Goal: Task Accomplishment & Management: Complete application form

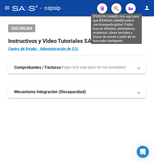
click at [114, 9] on icon "button" at bounding box center [116, 9] width 5 height 6
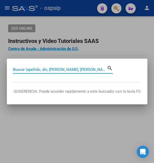
paste input "44310300"
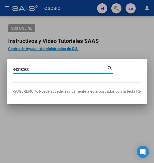
type input "44310300"
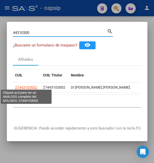
click at [30, 85] on span "27443103002" at bounding box center [26, 87] width 22 height 4
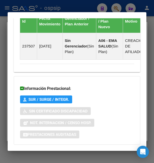
scroll to position [400, 0]
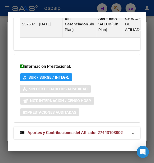
click at [78, 130] on strong "Aportes y Contribuciones del Afiliado: 27443103002" at bounding box center [71, 133] width 103 height 6
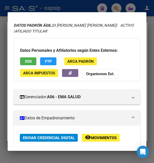
scroll to position [0, 0]
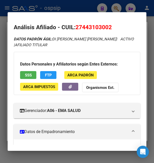
drag, startPoint x: 83, startPoint y: 26, endPoint x: 109, endPoint y: 27, distance: 25.9
click at [109, 27] on span "27443103002" at bounding box center [94, 27] width 36 height 7
copy span "44310300"
click at [87, 8] on div at bounding box center [77, 81] width 154 height 163
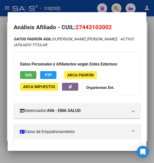
click at [87, 8] on div at bounding box center [77, 81] width 154 height 163
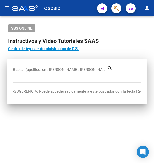
click at [87, 8] on div "- ospsip" at bounding box center [52, 8] width 81 height 11
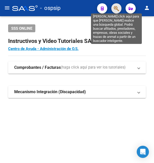
click at [117, 7] on icon "button" at bounding box center [116, 9] width 5 height 6
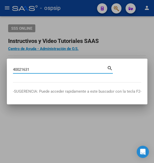
type input "40021631"
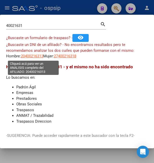
click at [35, 55] on span "20400216313" at bounding box center [32, 56] width 22 height 5
type textarea "20400216313"
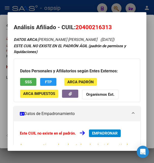
click at [30, 82] on span "SSS" at bounding box center [28, 82] width 7 height 5
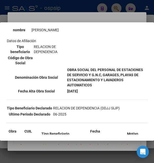
scroll to position [55, 0]
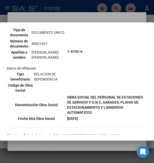
click at [92, 18] on div at bounding box center [77, 81] width 154 height 163
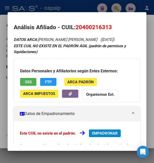
drag, startPoint x: 76, startPoint y: 27, endPoint x: 114, endPoint y: 27, distance: 38.9
click at [114, 27] on h2 "Análisis Afiliado - CUIL: 20400216313" at bounding box center [77, 27] width 126 height 9
copy h2 "Análisis Afiliado - CUIL: 20400216313"
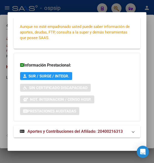
scroll to position [123, 0]
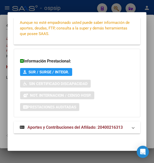
click at [76, 126] on span "Aportes y Contribuciones del Afiliado: 20400216313" at bounding box center [74, 127] width 95 height 5
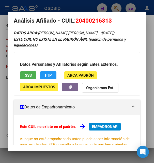
scroll to position [0, 0]
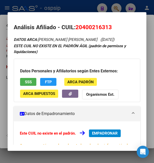
click at [92, 8] on div at bounding box center [77, 81] width 154 height 163
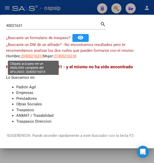
click at [33, 56] on span "20400216313" at bounding box center [32, 56] width 22 height 5
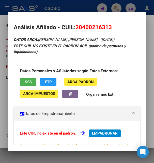
click at [83, 9] on div at bounding box center [77, 81] width 154 height 163
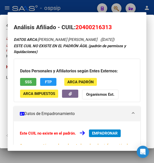
click at [83, 8] on div at bounding box center [77, 81] width 154 height 163
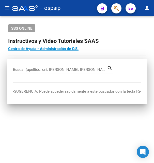
click at [83, 8] on div "- ospsip" at bounding box center [52, 8] width 81 height 11
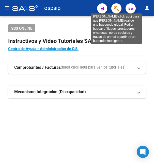
click at [117, 7] on icon "button" at bounding box center [116, 9] width 5 height 6
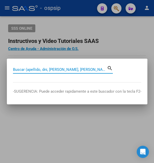
paste input "43123824"
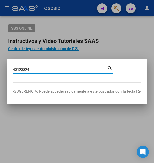
type input "43123824"
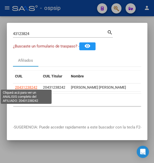
click at [26, 85] on span "20431238242" at bounding box center [26, 87] width 22 height 4
type textarea "20431238242"
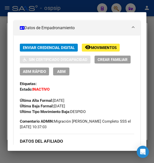
scroll to position [110, 0]
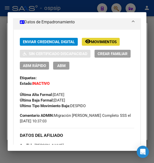
click at [98, 42] on span "Movimientos" at bounding box center [104, 42] width 26 height 5
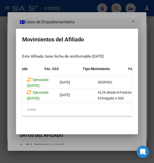
scroll to position [0, 50]
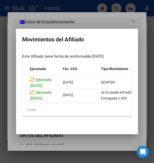
click at [92, 16] on div at bounding box center [77, 81] width 154 height 163
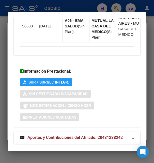
scroll to position [512, 0]
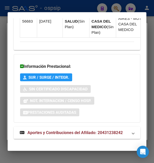
click at [66, 130] on span "Aportes y Contribuciones del Afiliado: 20431238242" at bounding box center [74, 132] width 95 height 5
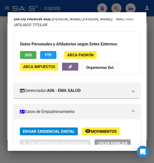
scroll to position [0, 0]
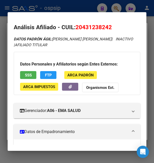
click at [64, 8] on div at bounding box center [77, 81] width 154 height 163
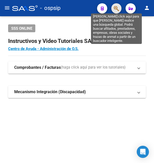
click at [117, 8] on icon "button" at bounding box center [116, 9] width 5 height 6
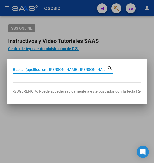
click at [33, 68] on input "Buscar (apellido, dni, [PERSON_NAME], [PERSON_NAME], cuit, obra social)" at bounding box center [60, 69] width 94 height 5
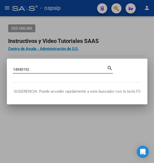
type input "14940192"
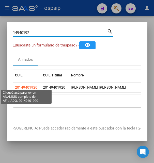
click at [30, 85] on span "20149401920" at bounding box center [26, 87] width 22 height 4
type textarea "20149401920"
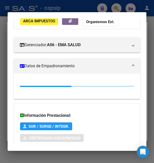
scroll to position [110, 0]
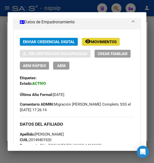
click at [103, 44] on span "Movimientos" at bounding box center [104, 42] width 26 height 5
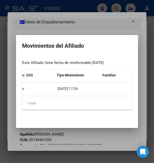
scroll to position [0, 66]
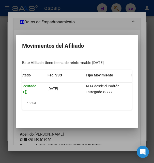
click at [88, 27] on div at bounding box center [77, 81] width 154 height 163
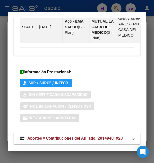
click at [69, 136] on span "Aportes y Contribuciones del Afiliado: 20149401920" at bounding box center [74, 138] width 95 height 5
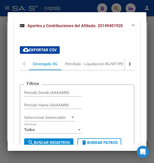
scroll to position [640, 0]
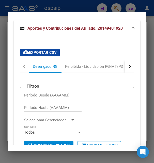
click at [125, 61] on button "button" at bounding box center [129, 67] width 9 height 12
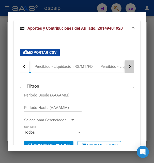
click at [125, 61] on button "button" at bounding box center [129, 67] width 9 height 12
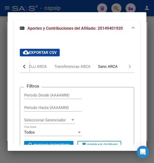
click at [118, 61] on div "Sano ARCA" at bounding box center [107, 67] width 27 height 12
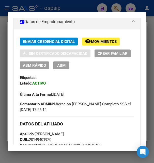
scroll to position [109, 0]
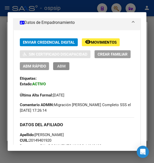
click at [66, 68] on span "ABM" at bounding box center [61, 66] width 8 height 5
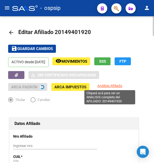
radio input "true"
type input "30-71520900-0"
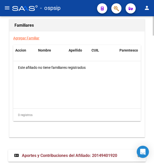
scroll to position [971, 0]
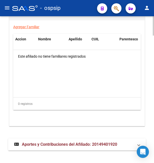
click at [63, 142] on strong "Aportes y Contribuciones del Afiliado: 20149401920" at bounding box center [65, 145] width 103 height 6
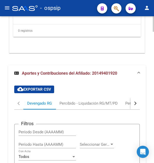
scroll to position [1041, 0]
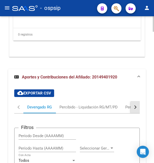
click at [137, 103] on button "button" at bounding box center [135, 107] width 9 height 12
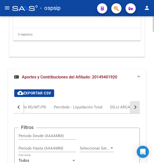
click at [137, 103] on button "button" at bounding box center [135, 107] width 9 height 12
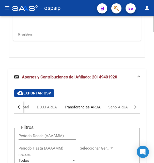
click at [92, 106] on div "Transferencias ARCA" at bounding box center [83, 107] width 44 height 12
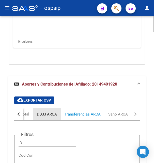
click at [56, 112] on div "DDJJ ARCA" at bounding box center [47, 115] width 20 height 6
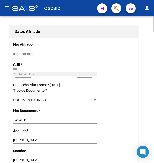
scroll to position [0, 0]
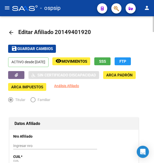
drag, startPoint x: 63, startPoint y: 32, endPoint x: 88, endPoint y: 33, distance: 25.7
click at [88, 33] on span "Editar Afiliado 20149401920" at bounding box center [54, 32] width 73 height 6
copy span "14940192"
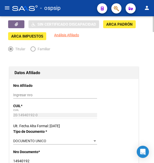
scroll to position [52, 0]
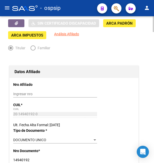
click at [24, 111] on div "20-14940192-0 CUIL" at bounding box center [55, 114] width 84 height 7
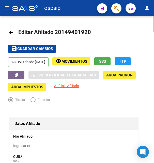
drag, startPoint x: 62, startPoint y: 32, endPoint x: 86, endPoint y: 28, distance: 24.2
click at [86, 28] on h1 "Editar Afiliado 20149401920" at bounding box center [55, 32] width 74 height 10
copy span "14940192"
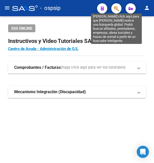
click at [115, 8] on icon "button" at bounding box center [116, 9] width 5 height 6
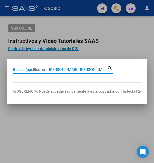
click at [54, 68] on input "Buscar (apellido, dni, [PERSON_NAME], [PERSON_NAME], cuit, obra social)" at bounding box center [60, 69] width 94 height 5
paste input "21500135"
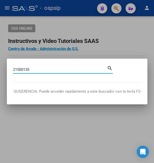
type input "21500135"
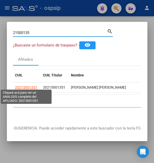
click at [27, 85] on span "20215001351" at bounding box center [26, 87] width 22 height 4
type textarea "20215001351"
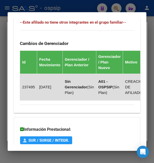
scroll to position [400, 0]
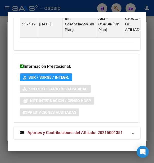
click at [68, 130] on span "Aportes y Contribuciones del Afiliado: 20215001351" at bounding box center [74, 132] width 95 height 5
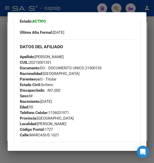
scroll to position [98, 0]
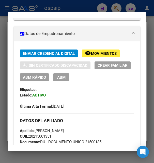
click at [84, 9] on div at bounding box center [77, 81] width 154 height 163
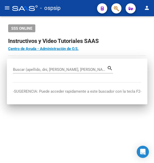
click at [84, 9] on div "- ospsip" at bounding box center [52, 8] width 81 height 11
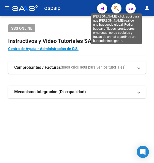
click at [118, 9] on icon "button" at bounding box center [116, 9] width 5 height 6
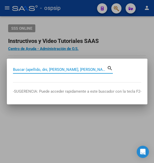
paste input "47835543."
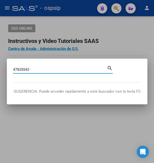
type input "47835543"
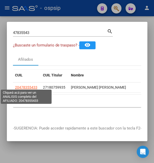
click at [26, 86] on span "20478355433" at bounding box center [26, 87] width 22 height 4
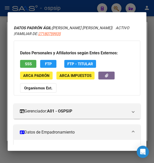
scroll to position [0, 0]
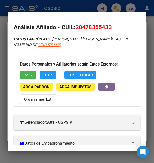
drag, startPoint x: 83, startPoint y: 27, endPoint x: 108, endPoint y: 25, distance: 24.5
click at [108, 25] on span "20478355433" at bounding box center [94, 27] width 36 height 7
copy span "47835543"
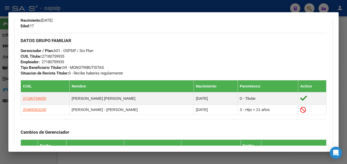
scroll to position [245, 0]
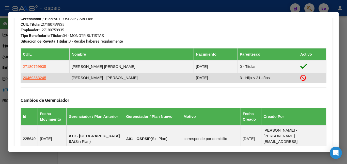
click at [37, 80] on app-link-go-to "20469363245" at bounding box center [34, 78] width 23 height 6
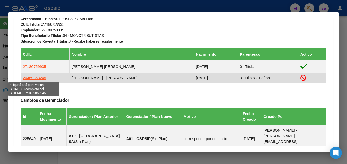
click at [37, 79] on span "20469363245" at bounding box center [34, 77] width 23 height 4
type textarea "20469363245"
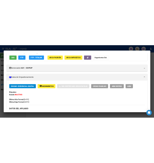
scroll to position [55, 0]
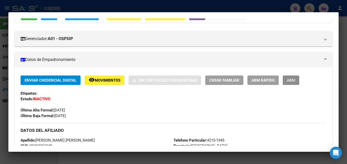
click at [154, 83] on button "ABM" at bounding box center [291, 79] width 17 height 9
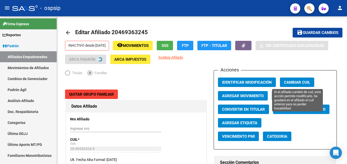
radio input "true"
type input "27-18075993-5"
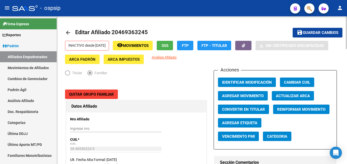
click at [149, 46] on span "Movimientos" at bounding box center [136, 45] width 26 height 5
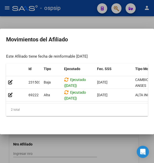
click at [93, 23] on div at bounding box center [77, 81] width 154 height 163
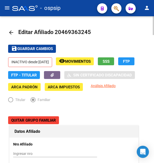
drag, startPoint x: 56, startPoint y: 33, endPoint x: 91, endPoint y: 33, distance: 35.6
click at [91, 33] on h1 "Editar Afiliado 20469363245" at bounding box center [55, 32] width 74 height 10
copy h1 "20469363245"
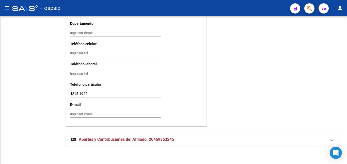
scroll to position [516, 0]
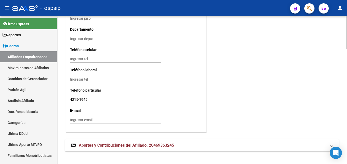
click at [149, 142] on span "Aportes y Contribuciones del Afiliado: 20469363245" at bounding box center [126, 144] width 95 height 5
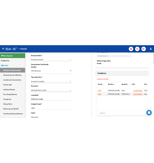
scroll to position [320, 0]
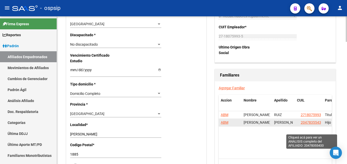
click at [154, 124] on span "20478355433" at bounding box center [312, 122] width 22 height 4
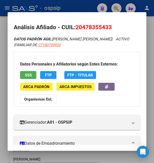
drag, startPoint x: 76, startPoint y: 28, endPoint x: 112, endPoint y: 29, distance: 36.1
click at [112, 29] on h2 "Análisis Afiliado - CUIL: 20478355433" at bounding box center [77, 27] width 126 height 9
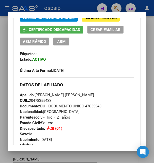
scroll to position [137, 0]
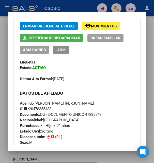
click at [65, 53] on button "ABM" at bounding box center [61, 50] width 16 height 8
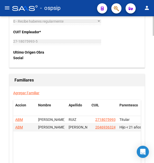
scroll to position [908, 0]
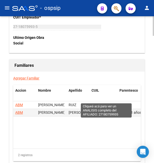
click at [110, 103] on span "27180759935" at bounding box center [106, 105] width 22 height 4
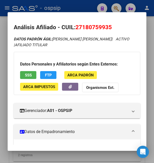
drag, startPoint x: 76, startPoint y: 28, endPoint x: 113, endPoint y: 27, distance: 37.1
click at [113, 27] on h2 "Análisis Afiliado - CUIL: 27180759935" at bounding box center [77, 27] width 126 height 9
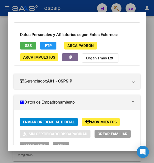
scroll to position [55, 0]
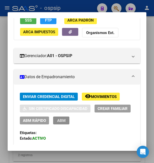
click at [66, 120] on span "ABM" at bounding box center [61, 121] width 8 height 5
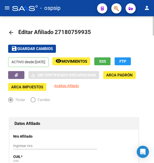
click at [111, 58] on button "SSS" at bounding box center [102, 61] width 16 height 8
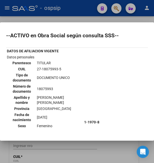
click at [75, 28] on mat-dialog-container "--ACTIVO en Obra Social según consulta SSS-- DATOS DE AFILIACION VIGENTE Datos …" at bounding box center [77, 81] width 154 height 118
click at [75, 23] on mat-dialog-container "--ACTIVO en Obra Social según consulta SSS-- DATOS DE AFILIACION VIGENTE Datos …" at bounding box center [77, 81] width 154 height 118
click at [80, 19] on div at bounding box center [77, 81] width 154 height 163
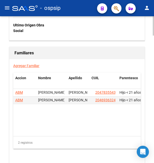
scroll to position [934, 0]
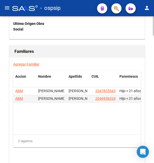
click at [103, 88] on app-link-go-to "20478355433" at bounding box center [106, 91] width 22 height 6
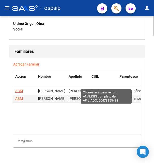
click at [103, 89] on span "20478355433" at bounding box center [106, 91] width 22 height 4
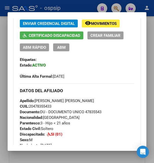
scroll to position [137, 0]
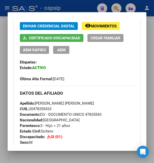
click at [65, 49] on span "ABM" at bounding box center [61, 50] width 8 height 5
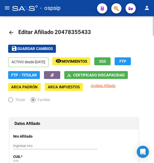
click at [84, 64] on span "Movimientos" at bounding box center [75, 61] width 26 height 5
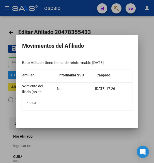
scroll to position [0, 176]
click at [93, 26] on div at bounding box center [77, 81] width 154 height 163
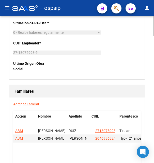
scroll to position [908, 0]
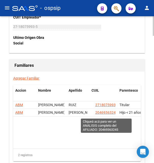
click at [101, 114] on span "20469363245" at bounding box center [106, 113] width 22 height 4
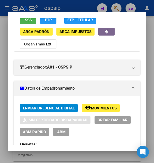
scroll to position [110, 0]
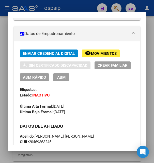
click at [69, 77] on button "ABM" at bounding box center [61, 77] width 16 height 8
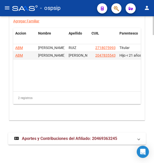
scroll to position [997, 0]
click at [61, 140] on span "Aportes y Contribuciones del Afiliado: 20469363245" at bounding box center [69, 138] width 95 height 5
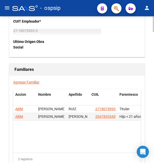
scroll to position [936, 0]
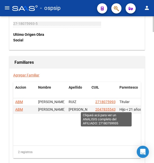
click at [107, 104] on span "27180759935" at bounding box center [106, 102] width 22 height 4
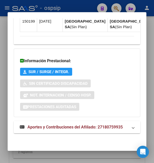
click at [75, 127] on span "Aportes y Contribuciones del Afiliado: 27180759935" at bounding box center [74, 127] width 95 height 5
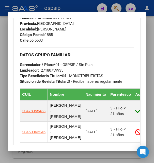
scroll to position [275, 0]
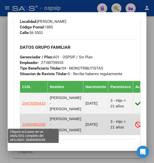
click at [34, 126] on span "20469363245" at bounding box center [33, 124] width 23 height 4
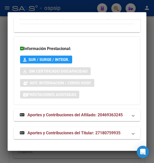
scroll to position [585, 0]
click at [76, 132] on span "Aportes y Contribuciones del Titular: 27180759935" at bounding box center [73, 133] width 93 height 5
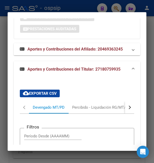
scroll to position [612, 0]
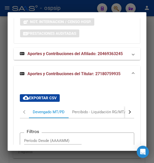
click at [90, 56] on span "Aportes y Contribuciones del Afiliado: 20469363245" at bounding box center [74, 53] width 95 height 5
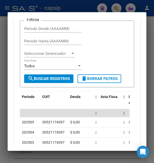
scroll to position [694, 0]
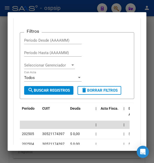
click at [125, 18] on button "button" at bounding box center [129, 12] width 9 height 12
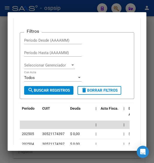
click at [106, 14] on div "ARCA Relaciones Laborales" at bounding box center [94, 12] width 48 height 6
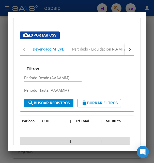
scroll to position [768, 0]
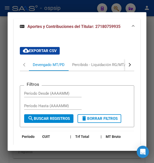
click at [127, 71] on button "button" at bounding box center [129, 65] width 9 height 12
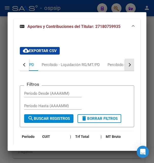
click at [127, 71] on button "button" at bounding box center [129, 65] width 9 height 12
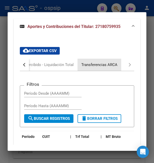
click at [100, 68] on div "Transferencias ARCA" at bounding box center [99, 65] width 36 height 6
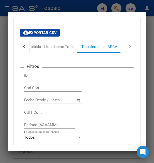
scroll to position [773, 0]
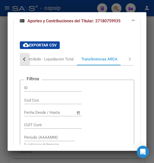
click at [27, 61] on div "button" at bounding box center [25, 59] width 4 height 4
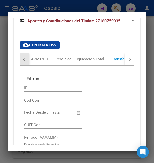
click at [27, 61] on div "button" at bounding box center [25, 59] width 4 height 4
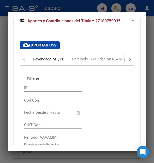
click at [45, 62] on div "Devengado MT/PD" at bounding box center [49, 59] width 32 height 6
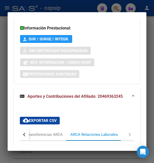
scroll to position [626, 0]
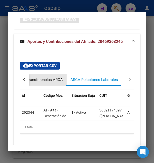
click at [59, 83] on div "Transferencias ARCA" at bounding box center [45, 80] width 36 height 6
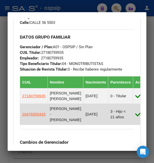
scroll to position [330, 0]
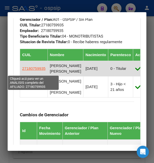
click at [34, 71] on span "27180759935" at bounding box center [33, 68] width 23 height 4
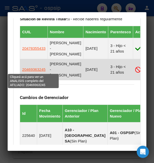
click at [39, 71] on span "20469363245" at bounding box center [33, 69] width 23 height 4
type textarea "20469363245"
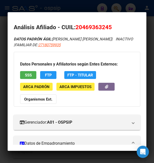
drag, startPoint x: 83, startPoint y: 26, endPoint x: 108, endPoint y: 30, distance: 24.9
click at [108, 30] on span "20469363245" at bounding box center [94, 27] width 36 height 7
copy span "46936324"
drag, startPoint x: 76, startPoint y: 28, endPoint x: 111, endPoint y: 27, distance: 34.8
click at [111, 27] on h2 "Análisis Afiliado - CUIL: 20469363245" at bounding box center [77, 27] width 126 height 9
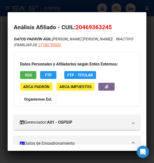
copy h2 "Análisis Afiliado - CUIL: 20469363245"
click at [77, 11] on div at bounding box center [77, 81] width 154 height 163
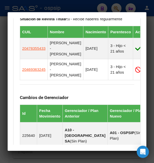
click at [89, 11] on div at bounding box center [77, 81] width 154 height 163
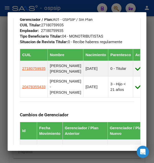
click at [92, 8] on div at bounding box center [77, 81] width 154 height 163
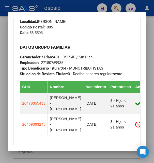
click at [92, 8] on div at bounding box center [77, 81] width 154 height 163
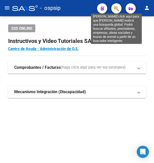
click at [115, 8] on icon "button" at bounding box center [116, 9] width 5 height 6
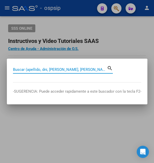
click at [33, 72] on input "Buscar (apellido, dni, [PERSON_NAME], [PERSON_NAME], cuit, obra social)" at bounding box center [60, 69] width 94 height 5
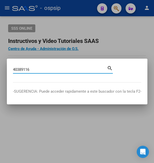
type input "40389116"
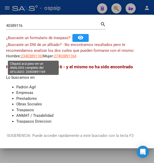
click at [30, 58] on span "23403891169" at bounding box center [32, 56] width 22 height 5
type textarea "23403891169"
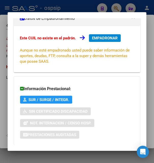
scroll to position [7, 0]
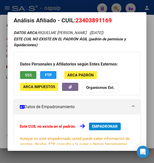
click at [29, 74] on span "SSS" at bounding box center [28, 75] width 7 height 5
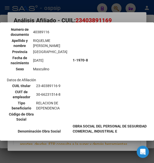
scroll to position [110, 0]
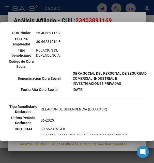
click at [104, 13] on div at bounding box center [77, 81] width 154 height 163
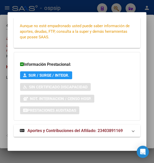
scroll to position [123, 0]
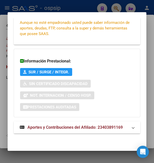
click at [58, 128] on span "Aportes y Contribuciones del Afiliado: 23403891169" at bounding box center [74, 127] width 95 height 5
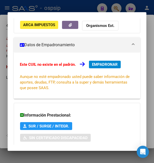
scroll to position [0, 0]
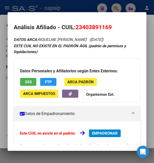
click at [92, 9] on div at bounding box center [77, 81] width 154 height 163
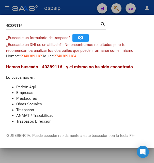
click at [92, 9] on div at bounding box center [77, 81] width 154 height 163
click at [92, 9] on div "- ospsip" at bounding box center [52, 8] width 81 height 11
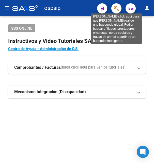
click at [116, 9] on icon "button" at bounding box center [116, 9] width 5 height 6
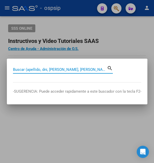
paste input "94831124"
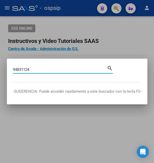
type input "94831124"
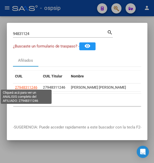
click at [33, 85] on span "27948311246" at bounding box center [26, 87] width 22 height 4
type textarea "27948311246"
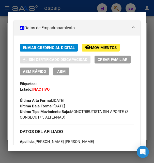
scroll to position [110, 0]
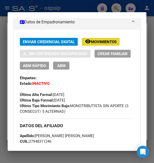
click at [111, 40] on span "Movimientos" at bounding box center [104, 42] width 26 height 5
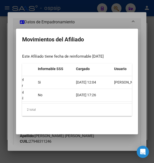
scroll to position [0, 216]
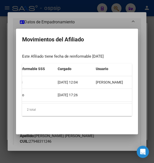
click at [93, 21] on div at bounding box center [77, 81] width 154 height 163
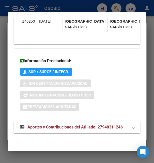
scroll to position [536, 0]
click at [61, 126] on span "Aportes y Contribuciones del Afiliado: 27948311246" at bounding box center [74, 127] width 95 height 5
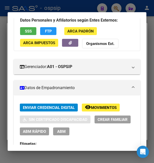
scroll to position [0, 0]
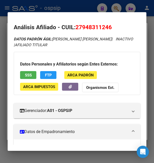
drag, startPoint x: 76, startPoint y: 27, endPoint x: 116, endPoint y: 29, distance: 40.0
click at [116, 29] on h2 "Análisis Afiliado - CUIL: 27948311246" at bounding box center [77, 27] width 126 height 9
click at [132, 56] on div "Datos Personales y Afiliatorios según Entes Externos: SSS FTP ARCA Padrón ARCA …" at bounding box center [77, 73] width 126 height 43
drag, startPoint x: 83, startPoint y: 26, endPoint x: 108, endPoint y: 27, distance: 24.4
click at [108, 27] on span "27948311246" at bounding box center [94, 27] width 36 height 7
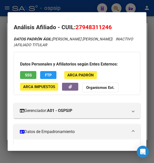
drag, startPoint x: 77, startPoint y: 26, endPoint x: 127, endPoint y: 27, distance: 49.3
click at [127, 27] on h2 "Análisis Afiliado - CUIL: 27948311246" at bounding box center [77, 27] width 126 height 9
click at [79, 6] on div at bounding box center [77, 81] width 154 height 163
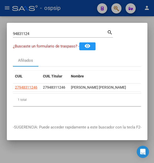
click at [80, 7] on div at bounding box center [77, 81] width 154 height 163
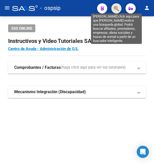
click at [114, 7] on icon "button" at bounding box center [116, 9] width 5 height 6
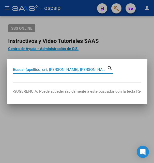
paste input "18506023"
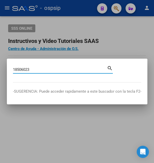
type input "18506023"
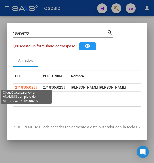
click at [30, 85] on span "27185060239" at bounding box center [26, 87] width 22 height 4
type textarea "27185060239"
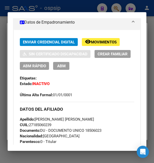
scroll to position [110, 0]
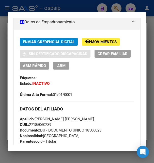
click at [107, 39] on span "remove_red_eye Movimientos" at bounding box center [101, 41] width 32 height 5
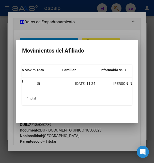
scroll to position [0, 0]
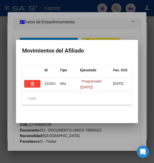
click at [105, 24] on div at bounding box center [77, 81] width 154 height 163
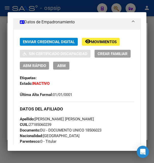
click at [105, 24] on mat-panel-title "Datos de Empadronamiento" at bounding box center [74, 22] width 108 height 6
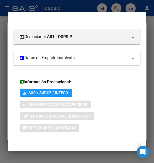
scroll to position [95, 0]
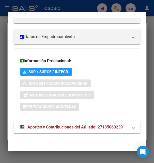
click at [72, 126] on span "Aportes y Contribuciones del Afiliado: 27185060239" at bounding box center [74, 127] width 95 height 5
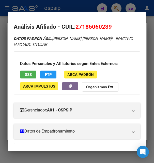
scroll to position [0, 0]
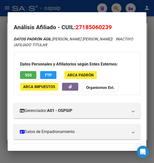
click at [28, 76] on span "SSS" at bounding box center [28, 75] width 7 height 5
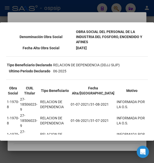
scroll to position [110, 0]
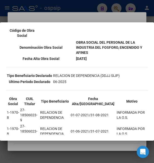
click at [89, 21] on div at bounding box center [77, 81] width 154 height 163
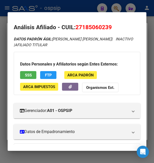
click at [89, 21] on mat-dialog-content "Análisis Afiliado - CUIL: 27185060239 DATOS [PERSON_NAME] ÁGIL: [PERSON_NAME] […" at bounding box center [77, 81] width 139 height 127
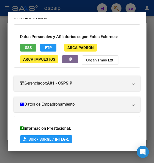
click at [58, 7] on div at bounding box center [77, 81] width 154 height 163
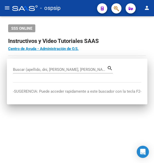
click at [61, 7] on span "- ospsip" at bounding box center [50, 8] width 20 height 11
type textarea "30595816994"
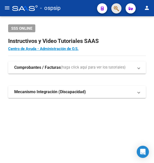
click at [119, 9] on button "button" at bounding box center [116, 8] width 10 height 10
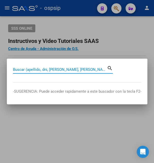
click at [44, 71] on input "Buscar (apellido, dni, [PERSON_NAME], [PERSON_NAME], cuit, obra social)" at bounding box center [60, 69] width 94 height 5
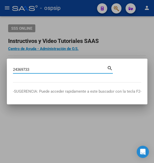
type input "24369733"
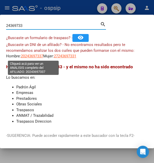
click at [27, 56] on span "20243697337" at bounding box center [32, 56] width 22 height 5
type textarea "20243697337"
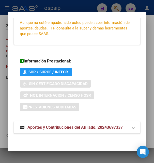
scroll to position [123, 0]
click at [55, 126] on span "Aportes y Contribuciones del Afiliado: 20243697337" at bounding box center [74, 127] width 95 height 5
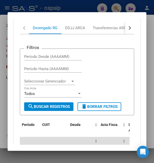
scroll to position [208, 0]
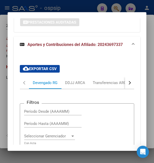
click at [127, 82] on button "button" at bounding box center [129, 83] width 9 height 12
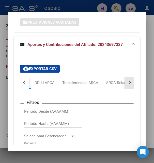
click at [127, 82] on button "button" at bounding box center [129, 83] width 9 height 12
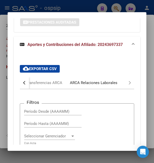
click at [87, 84] on div "ARCA Relaciones Laborales" at bounding box center [94, 83] width 48 height 6
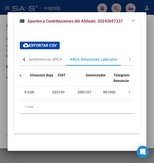
scroll to position [0, 28]
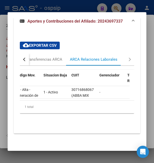
click at [80, 3] on div at bounding box center [77, 81] width 154 height 163
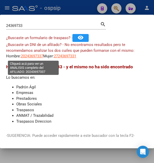
click at [39, 57] on span "20243697337" at bounding box center [32, 56] width 22 height 5
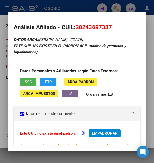
click at [31, 75] on div "Datos Personales y Afiliatorios según Entes Externos: SSS FTP ARCA Padrón ARCA …" at bounding box center [77, 80] width 126 height 43
click at [29, 81] on span "SSS" at bounding box center [28, 82] width 7 height 5
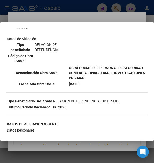
scroll to position [82, 0]
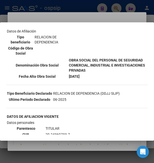
click at [78, 17] on div at bounding box center [77, 81] width 154 height 163
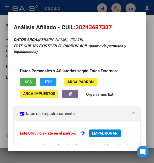
click at [102, 132] on span "EMPADRONAR" at bounding box center [105, 133] width 26 height 5
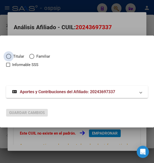
click at [11, 57] on span "Elija una opción" at bounding box center [8, 56] width 5 height 5
click at [11, 57] on input "Titular" at bounding box center [8, 56] width 5 height 5
radio input "true"
checkbox input "true"
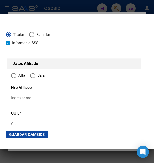
type input "20-24369733-7"
type input "24369733"
type input "PICCO"
type input "[PERSON_NAME]"
type input "[DATE]"
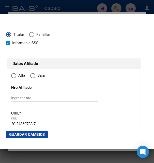
type input "GENERAL [PERSON_NAME]"
type input "6360"
type input "17"
type input "2642"
radio input "true"
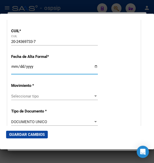
click at [14, 73] on input "Ingresar fecha" at bounding box center [54, 69] width 87 height 8
type input "[DATE]"
click at [25, 99] on span "Seleccionar tipo" at bounding box center [52, 96] width 82 height 5
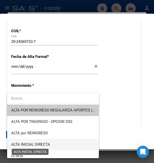
click at [32, 143] on span "ALTA INICIAL DIRECTA" at bounding box center [30, 144] width 39 height 5
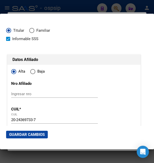
scroll to position [0, 0]
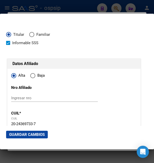
click at [23, 125] on input "20-24369733-7" at bounding box center [54, 124] width 87 height 5
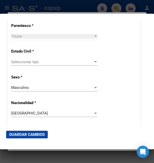
scroll to position [302, 0]
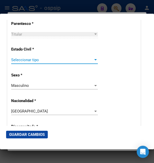
click at [29, 60] on span "Seleccionar tipo" at bounding box center [52, 60] width 82 height 5
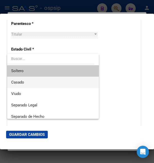
click at [27, 81] on span "Casado" at bounding box center [53, 82] width 84 height 11
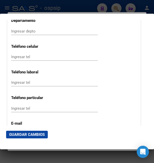
scroll to position [659, 0]
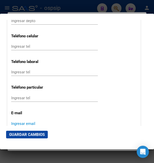
paste input "[EMAIL_ADDRESS][DOMAIN_NAME]"
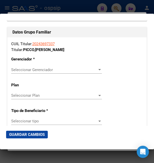
scroll to position [879, 0]
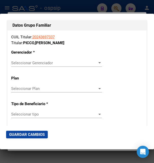
type input "[EMAIL_ADDRESS][DOMAIN_NAME]"
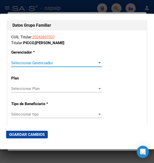
click at [42, 61] on span "Seleccionar Gerenciador" at bounding box center [54, 63] width 86 height 5
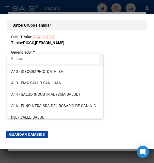
scroll to position [110, 0]
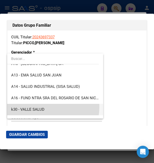
click at [39, 107] on span "k30 - VALLE SALUD" at bounding box center [55, 109] width 88 height 11
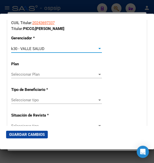
scroll to position [906, 0]
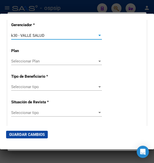
click at [28, 85] on span "Seleccionar tipo" at bounding box center [54, 87] width 86 height 5
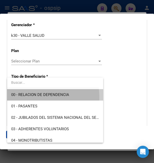
click at [36, 97] on span "00 - RELACION DE DEPENDENCIA" at bounding box center [55, 94] width 88 height 11
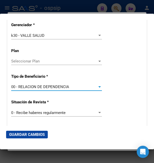
type input "30-71686806-7"
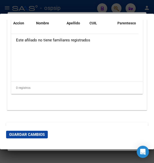
scroll to position [1094, 0]
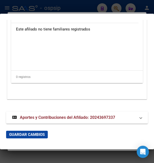
click at [26, 133] on span "Guardar Cambios" at bounding box center [27, 134] width 36 height 5
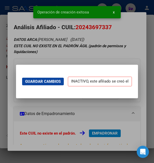
scroll to position [0, 0]
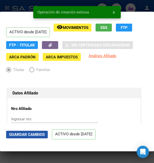
click at [27, 132] on button "Guardar Cambios" at bounding box center [27, 135] width 42 height 8
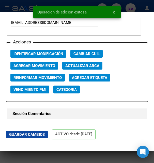
scroll to position [742, 0]
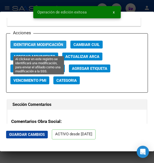
click at [53, 47] on span "Identificar Modificación" at bounding box center [38, 44] width 50 height 5
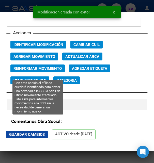
click at [44, 71] on span "Reinformar Movimiento" at bounding box center [37, 68] width 48 height 5
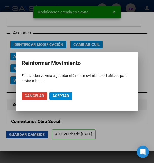
click at [58, 96] on span "Aceptar" at bounding box center [60, 96] width 17 height 5
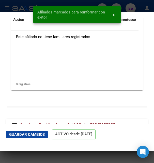
scroll to position [1137, 0]
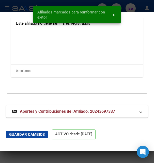
click at [27, 11] on div "Afiliados marcados para reinformar con exito! x" at bounding box center [77, 14] width 100 height 29
click at [28, 5] on div "Afiliados marcados para reinformar con exito! x" at bounding box center [77, 14] width 100 height 29
click at [138, 9] on div at bounding box center [77, 81] width 154 height 163
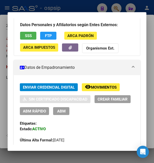
scroll to position [82, 0]
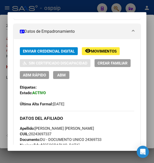
click at [66, 75] on span "ABM" at bounding box center [61, 75] width 8 height 5
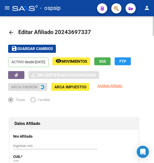
radio input "true"
type input "30-71686806-7"
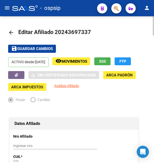
drag, startPoint x: 62, startPoint y: 33, endPoint x: 87, endPoint y: 30, distance: 25.1
click at [87, 30] on span "Editar Afiliado 20243697337" at bounding box center [54, 32] width 73 height 6
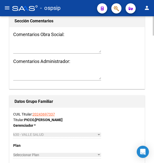
scroll to position [726, 0]
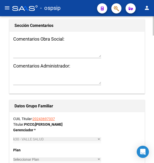
click at [31, 123] on strong "[PERSON_NAME]" at bounding box center [43, 125] width 38 height 4
click at [48, 123] on strong "[PERSON_NAME]" at bounding box center [43, 125] width 38 height 4
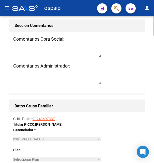
click at [49, 123] on strong "[PERSON_NAME]" at bounding box center [43, 125] width 38 height 4
click at [63, 123] on strong "[PERSON_NAME]" at bounding box center [43, 125] width 38 height 4
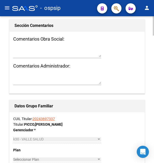
click at [63, 123] on strong "[PERSON_NAME]" at bounding box center [43, 125] width 38 height 4
drag, startPoint x: 37, startPoint y: 118, endPoint x: 69, endPoint y: 116, distance: 32.3
click at [69, 116] on div "CUIL Titular: 20243697337 Titular: [PERSON_NAME]" at bounding box center [77, 121] width 128 height 11
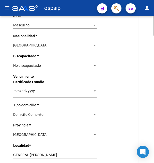
scroll to position [363, 0]
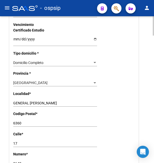
click at [14, 142] on input "17" at bounding box center [55, 144] width 84 height 4
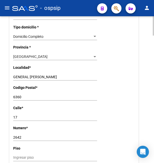
scroll to position [415, 0]
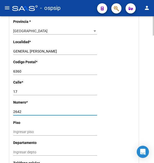
click at [19, 110] on input "2642" at bounding box center [55, 112] width 84 height 4
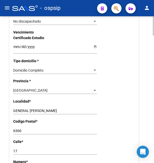
scroll to position [363, 0]
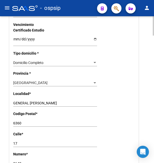
click at [21, 121] on input "6360" at bounding box center [55, 123] width 84 height 4
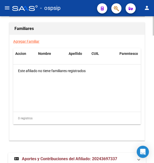
scroll to position [971, 0]
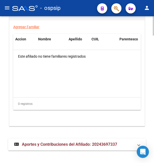
click at [53, 142] on strong "Aportes y Contribuciones del Afiliado: 20243697337" at bounding box center [65, 145] width 103 height 6
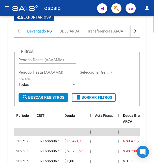
scroll to position [1118, 0]
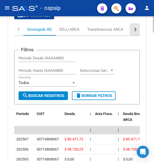
click at [134, 28] on div "button" at bounding box center [135, 30] width 4 height 4
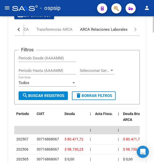
click at [120, 27] on div "ARCA Relaciones Laborales" at bounding box center [104, 30] width 48 height 6
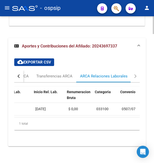
scroll to position [0, 182]
click at [44, 107] on span "[DATE]" at bounding box center [39, 109] width 10 height 4
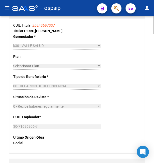
scroll to position [812, 0]
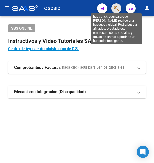
click at [118, 8] on icon "button" at bounding box center [116, 9] width 5 height 6
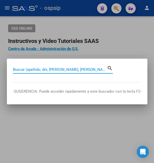
click at [55, 69] on input "Buscar (apellido, dni, [PERSON_NAME], [PERSON_NAME], cuit, obra social)" at bounding box center [60, 69] width 94 height 5
click at [54, 70] on input "Buscar (apellido, dni, [PERSON_NAME], [PERSON_NAME], cuit, obra social)" at bounding box center [60, 69] width 94 height 5
click at [24, 69] on input "Buscar (apellido, dni, [PERSON_NAME], [PERSON_NAME], cuit, obra social)" at bounding box center [60, 69] width 94 height 5
click at [25, 70] on input "Buscar (apellido, dni, [PERSON_NAME], [PERSON_NAME], cuit, obra social)" at bounding box center [60, 69] width 94 height 5
drag, startPoint x: 29, startPoint y: 70, endPoint x: 36, endPoint y: 70, distance: 7.1
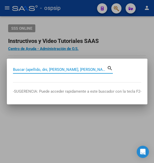
click at [32, 70] on input "Buscar (apellido, dni, [PERSON_NAME], [PERSON_NAME], cuit, obra social)" at bounding box center [60, 69] width 94 height 5
click at [46, 69] on input "Buscar (apellido, dni, [PERSON_NAME], [PERSON_NAME], cuit, obra social)" at bounding box center [60, 69] width 94 height 5
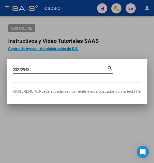
type input "23272943"
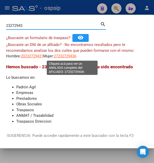
click at [67, 57] on span "27232729436" at bounding box center [65, 56] width 22 height 5
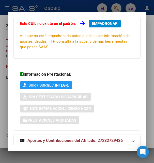
scroll to position [123, 0]
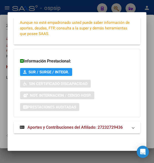
click at [67, 127] on span "Aportes y Contribuciones del Afiliado: 27232729436" at bounding box center [74, 127] width 95 height 5
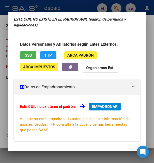
scroll to position [0, 0]
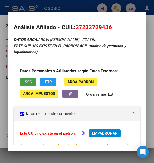
click at [31, 83] on span "SSS" at bounding box center [28, 82] width 7 height 5
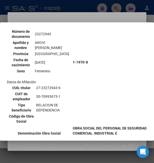
scroll to position [27, 0]
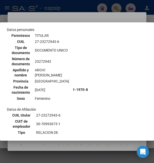
click at [92, 18] on div at bounding box center [77, 81] width 154 height 163
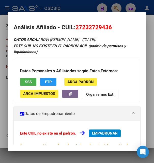
click at [84, 8] on div at bounding box center [77, 81] width 154 height 163
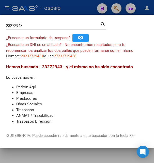
click at [85, 9] on div at bounding box center [77, 81] width 154 height 163
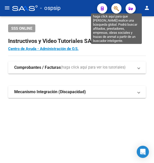
click at [117, 9] on icon "button" at bounding box center [116, 9] width 5 height 6
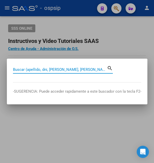
click at [35, 70] on input "Buscar (apellido, dni, [PERSON_NAME], [PERSON_NAME], cuit, obra social)" at bounding box center [60, 69] width 94 height 5
paste input "27232729436"
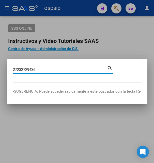
type input "27232729436"
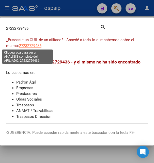
click at [22, 45] on span "27232729436" at bounding box center [30, 45] width 22 height 5
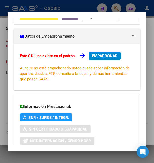
scroll to position [123, 0]
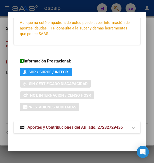
click at [50, 129] on span "Aportes y Contribuciones del Afiliado: 27232729436" at bounding box center [74, 127] width 95 height 5
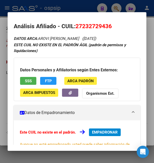
scroll to position [0, 0]
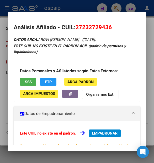
click at [83, 9] on div at bounding box center [77, 81] width 154 height 163
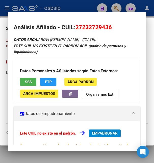
click at [83, 9] on div at bounding box center [77, 81] width 154 height 163
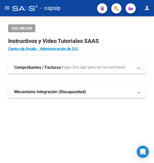
click at [83, 9] on div "- ospsip" at bounding box center [52, 8] width 81 height 11
